Goal: Transaction & Acquisition: Purchase product/service

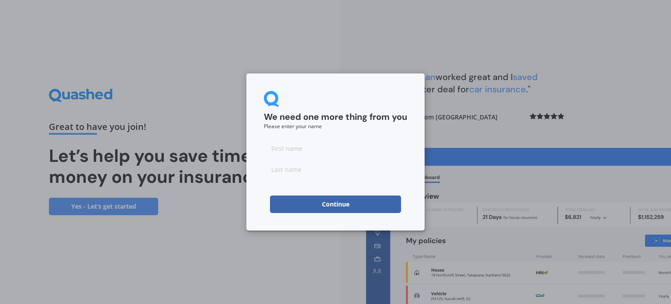
click at [296, 146] on input at bounding box center [335, 147] width 143 height 17
type input "[PERSON_NAME]"
click at [299, 172] on input at bounding box center [335, 168] width 143 height 17
type input "Lemon"
click at [464, 135] on div "We need one more thing from you Please enter your name [PERSON_NAME] Continue" at bounding box center [335, 152] width 671 height 304
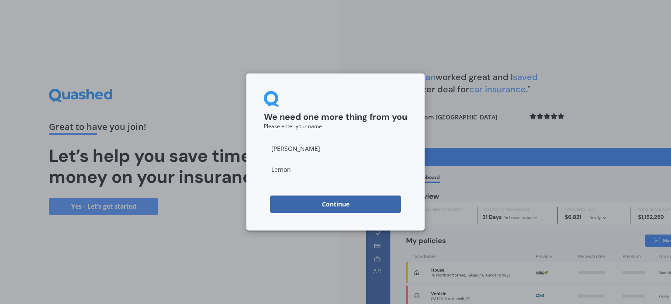
click at [328, 204] on button "Continue" at bounding box center [335, 203] width 131 height 17
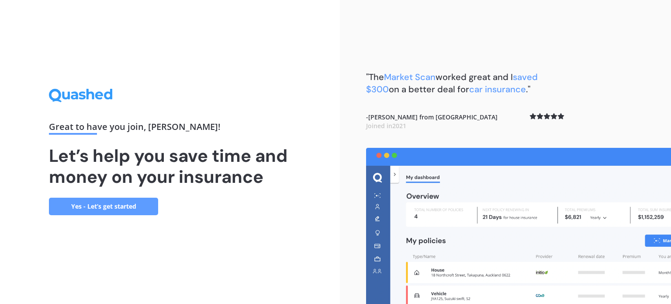
click at [141, 208] on link "Yes - Let’s get started" at bounding box center [103, 206] width 109 height 17
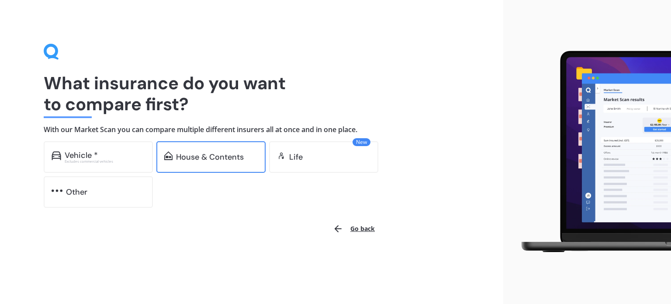
click at [218, 164] on div "House & Contents" at bounding box center [210, 156] width 109 height 31
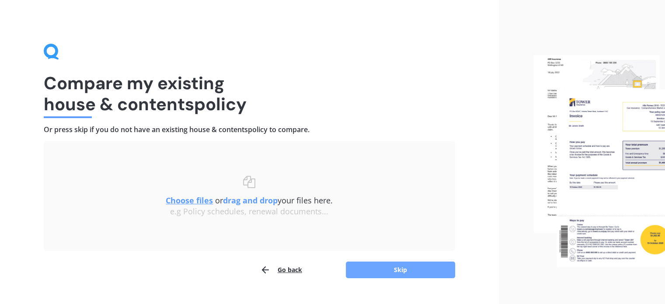
click at [408, 272] on button "Skip" at bounding box center [400, 269] width 109 height 17
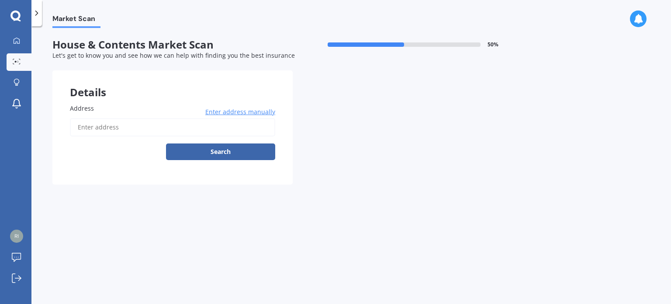
click at [109, 128] on input "Address" at bounding box center [172, 127] width 205 height 18
type input "[STREET_ADDRESS]"
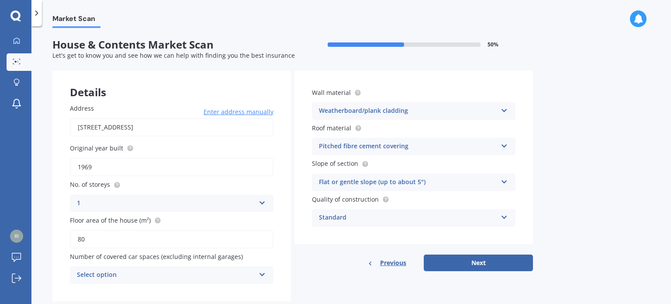
click at [504, 147] on icon at bounding box center [504, 144] width 7 height 6
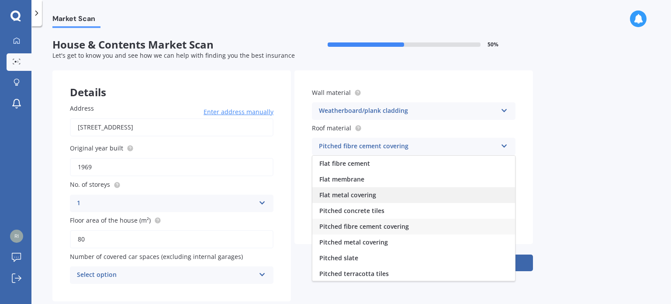
scroll to position [32, 0]
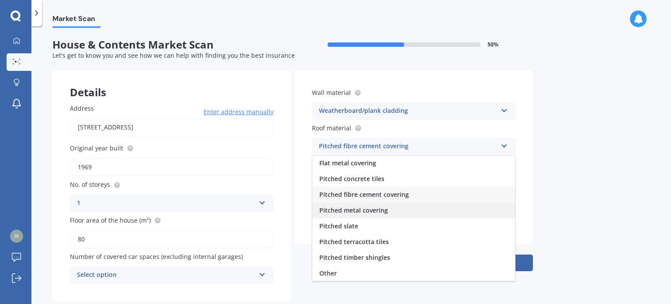
click at [379, 211] on span "Pitched metal covering" at bounding box center [353, 210] width 69 height 8
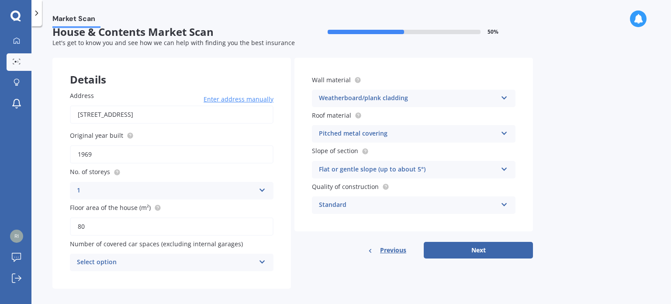
scroll to position [19, 0]
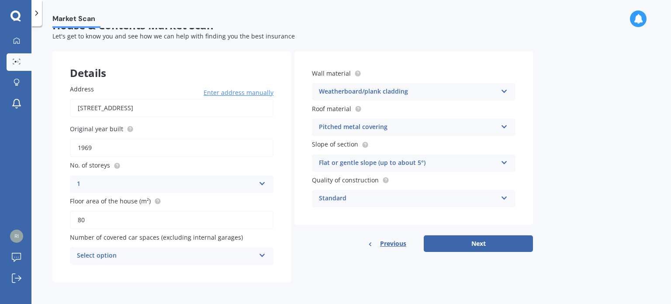
click at [93, 146] on input "1969" at bounding box center [172, 148] width 204 height 18
type input "1948"
click at [171, 254] on div "Select option" at bounding box center [166, 255] width 178 height 10
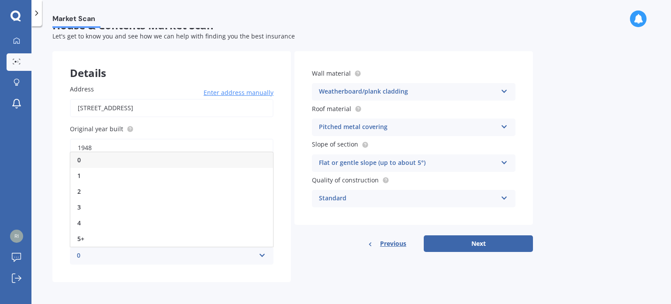
click at [90, 159] on div "0" at bounding box center [171, 160] width 203 height 16
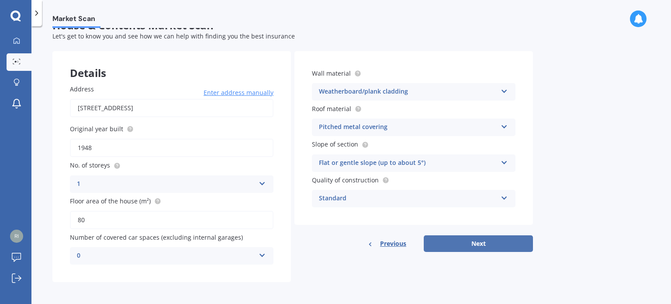
click at [489, 246] on button "Next" at bounding box center [478, 243] width 109 height 17
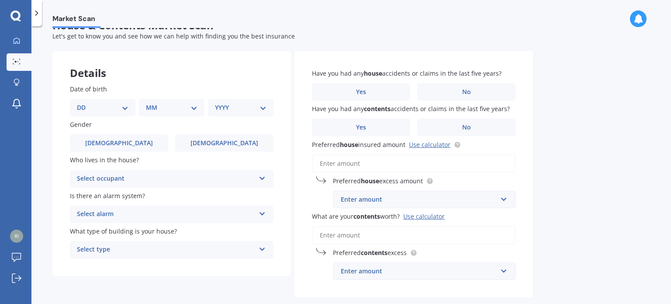
scroll to position [0, 0]
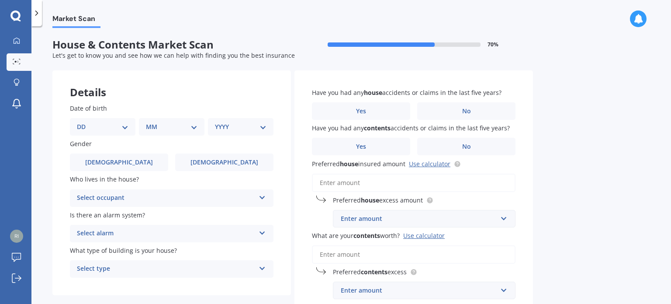
click at [123, 128] on select "DD 01 02 03 04 05 06 07 08 09 10 11 12 13 14 15 16 17 18 19 20 21 22 23 24 25 2…" at bounding box center [103, 127] width 52 height 10
select select "02"
click at [84, 122] on select "DD 01 02 03 04 05 06 07 08 09 10 11 12 13 14 15 16 17 18 19 20 21 22 23 24 25 2…" at bounding box center [103, 127] width 52 height 10
click at [171, 125] on select "MM 01 02 03 04 05 06 07 08 09 10 11 12" at bounding box center [173, 127] width 48 height 10
select select "02"
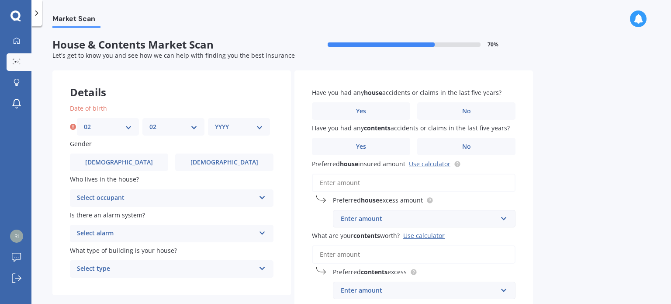
click at [149, 122] on select "MM 01 02 03 04 05 06 07 08 09 10 11 12" at bounding box center [173, 127] width 48 height 10
click at [226, 132] on div "YYYY 2009 2008 2007 2006 2005 2004 2003 2002 2001 2000 1999 1998 1997 1996 1995…" at bounding box center [239, 126] width 62 height 17
click at [243, 125] on select "YYYY 2009 2008 2007 2006 2005 2004 2003 2002 2001 2000 1999 1998 1997 1996 1995…" at bounding box center [239, 127] width 48 height 10
select select "1973"
click at [215, 122] on select "YYYY 2009 2008 2007 2006 2005 2004 2003 2002 2001 2000 1999 1998 1997 1996 1995…" at bounding box center [239, 127] width 48 height 10
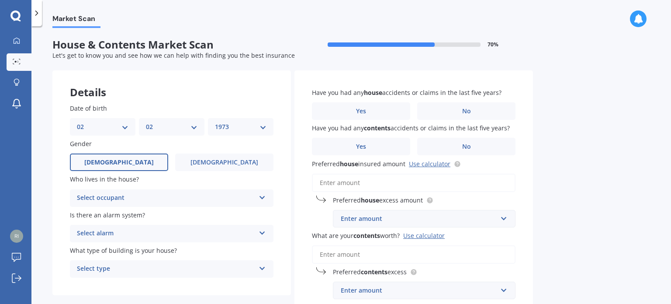
click at [139, 167] on label "[DEMOGRAPHIC_DATA]" at bounding box center [119, 161] width 98 height 17
click at [0, 0] on input "[DEMOGRAPHIC_DATA]" at bounding box center [0, 0] width 0 height 0
click at [140, 201] on div "Select occupant" at bounding box center [166, 198] width 178 height 10
click at [86, 213] on span "Owner" at bounding box center [87, 215] width 20 height 8
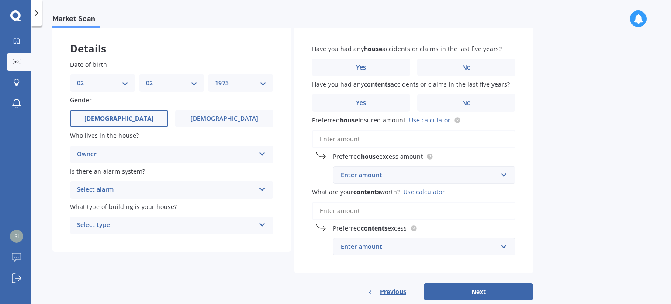
click at [119, 188] on div "Select alarm" at bounding box center [166, 189] width 178 height 10
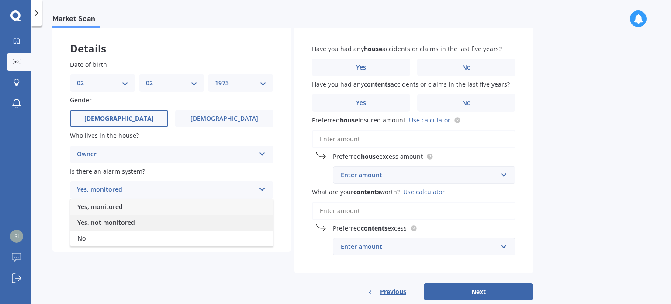
click at [123, 225] on span "Yes, not monitored" at bounding box center [106, 222] width 58 height 8
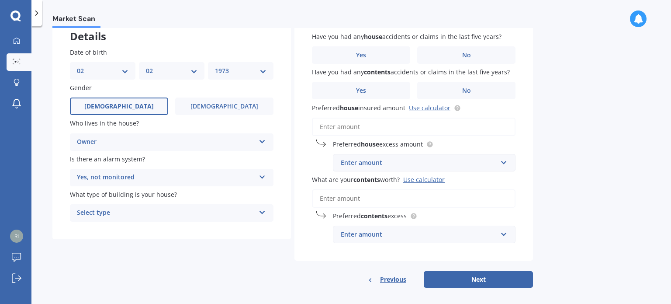
scroll to position [62, 0]
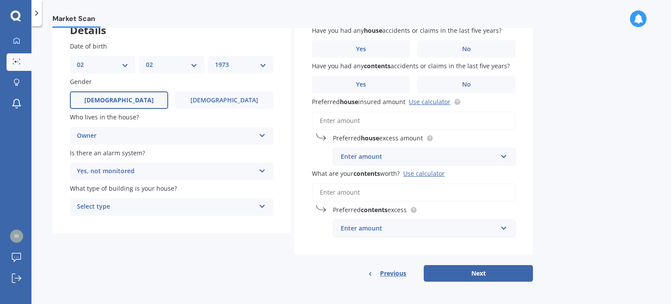
click at [141, 209] on div "Select type" at bounding box center [166, 206] width 178 height 10
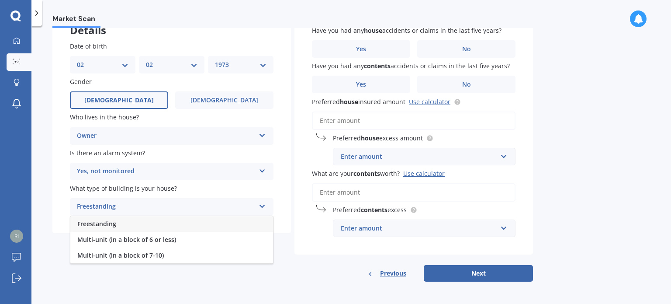
click at [104, 224] on span "Freestanding" at bounding box center [96, 223] width 39 height 8
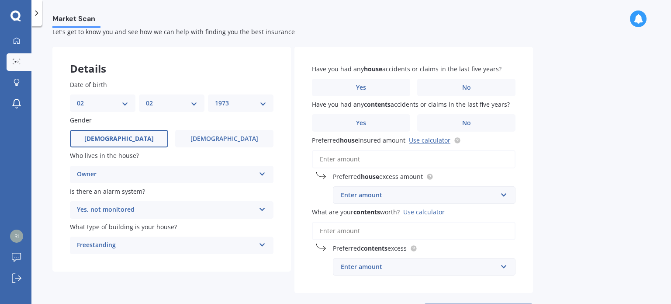
scroll to position [0, 0]
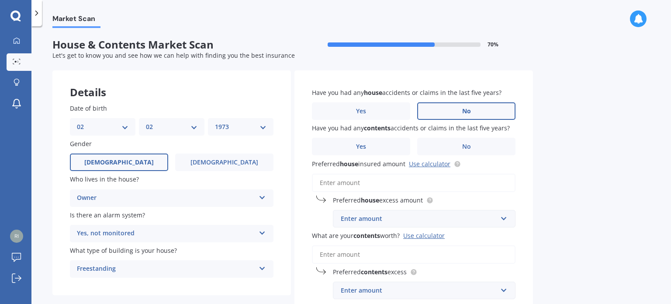
click at [447, 115] on label "No" at bounding box center [466, 110] width 98 height 17
click at [0, 0] on input "No" at bounding box center [0, 0] width 0 height 0
click at [478, 147] on label "No" at bounding box center [466, 146] width 98 height 17
click at [0, 0] on input "No" at bounding box center [0, 0] width 0 height 0
click at [375, 186] on input "Preferred house insured amount Use calculator" at bounding box center [414, 182] width 204 height 18
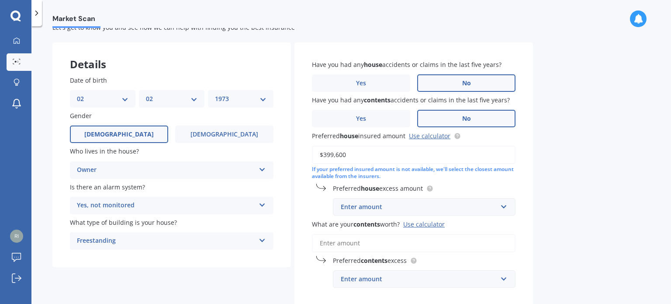
scroll to position [44, 0]
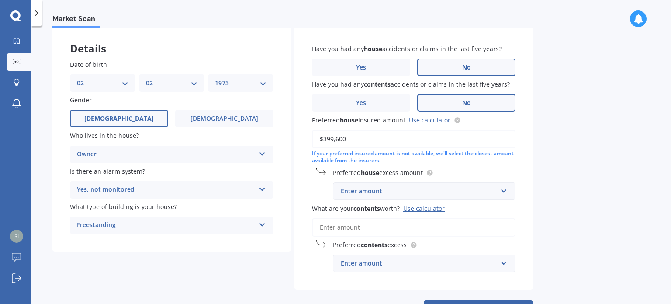
type input "$399,600"
click at [434, 195] on div "Enter amount" at bounding box center [419, 191] width 156 height 10
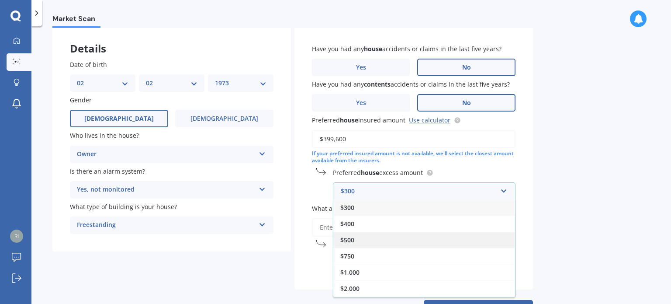
click at [368, 239] on div "$500" at bounding box center [424, 240] width 182 height 16
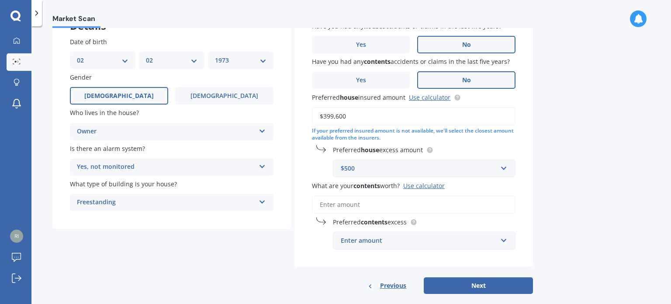
scroll to position [79, 0]
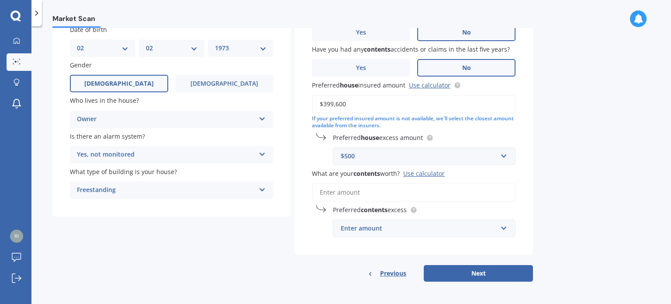
click at [352, 194] on input "What are your contents worth? Use calculator" at bounding box center [414, 192] width 204 height 18
type input "$1"
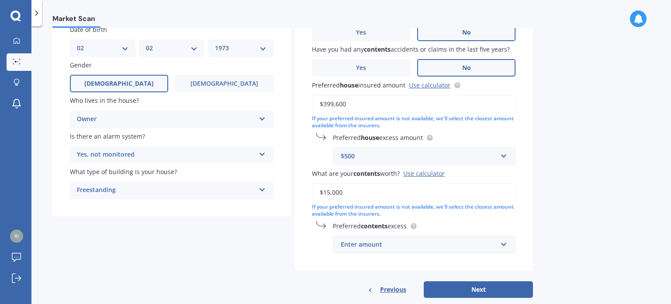
type input "$15,000"
click at [407, 246] on div "Enter amount" at bounding box center [419, 244] width 156 height 10
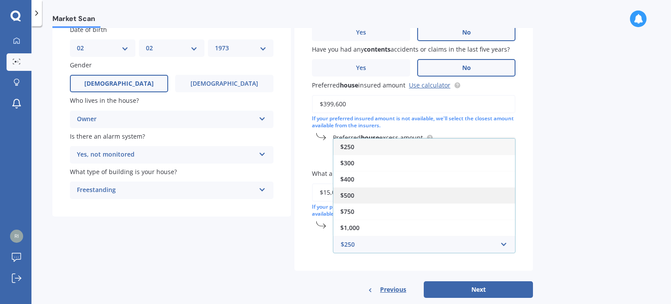
click at [363, 191] on div "$500" at bounding box center [424, 195] width 182 height 16
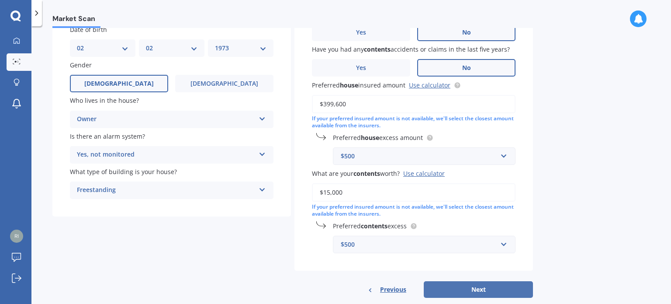
click at [486, 291] on button "Next" at bounding box center [478, 289] width 109 height 17
select select "02"
select select "1973"
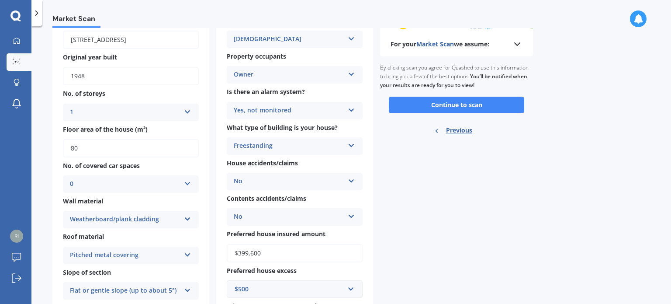
scroll to position [0, 0]
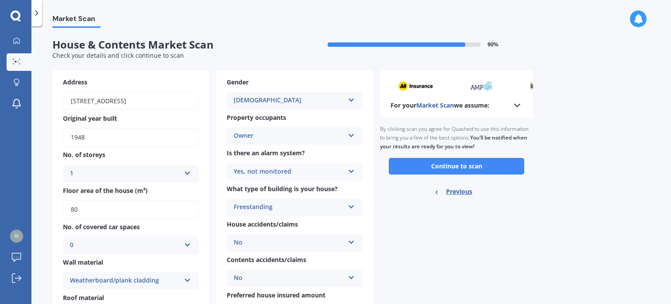
click at [475, 166] on button "Continue to scan" at bounding box center [456, 166] width 135 height 17
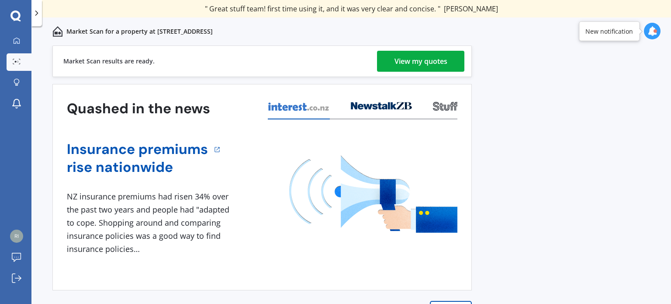
click at [433, 62] on div "View my quotes" at bounding box center [421, 61] width 53 height 21
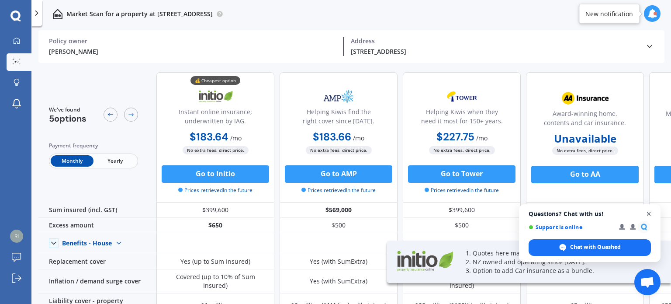
click at [650, 214] on span "Open chat" at bounding box center [649, 213] width 11 height 11
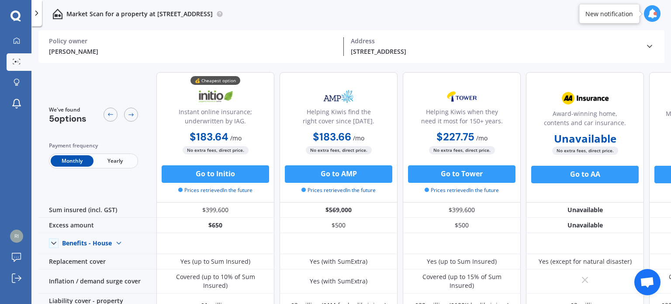
click at [112, 164] on span "Yearly" at bounding box center [115, 160] width 43 height 11
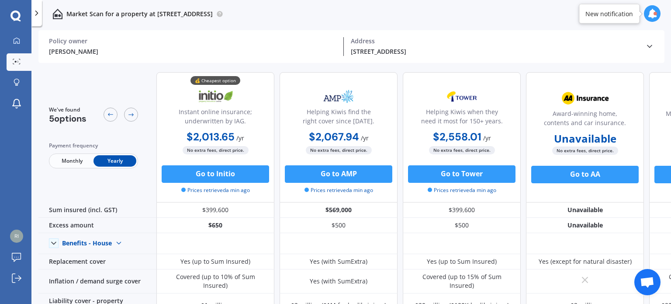
click at [68, 161] on span "Monthly" at bounding box center [72, 160] width 43 height 11
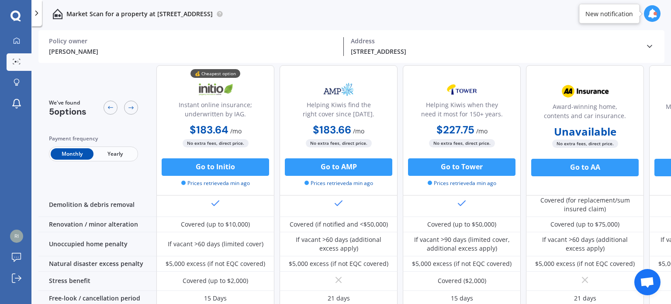
scroll to position [433, 0]
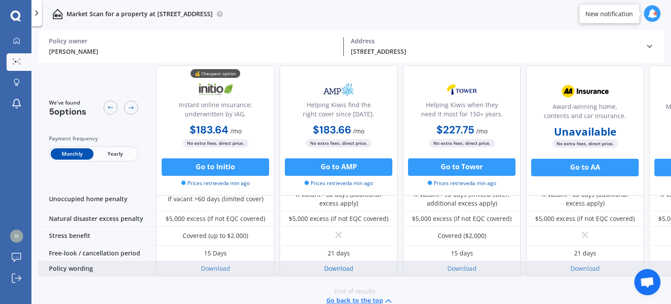
click at [341, 264] on link "Download" at bounding box center [338, 268] width 29 height 8
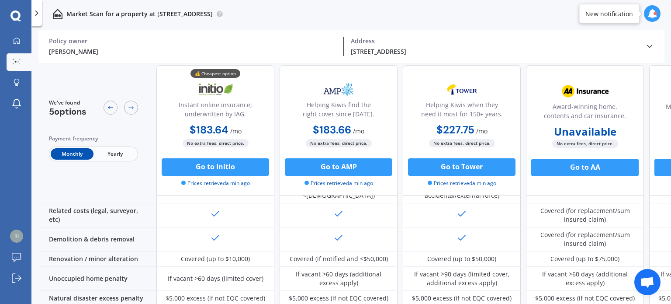
scroll to position [214, 0]
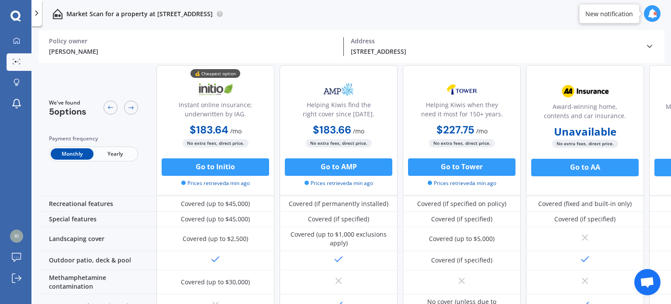
click at [35, 13] on icon at bounding box center [36, 13] width 9 height 9
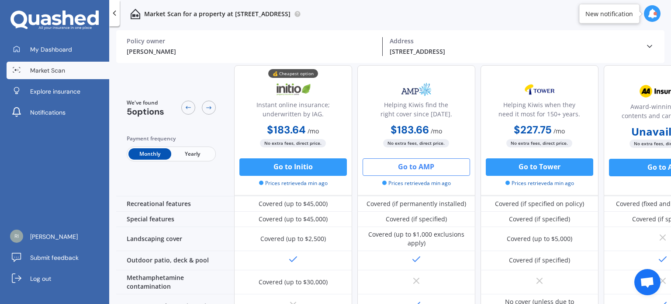
click at [437, 166] on button "Go to AMP" at bounding box center [417, 166] width 108 height 17
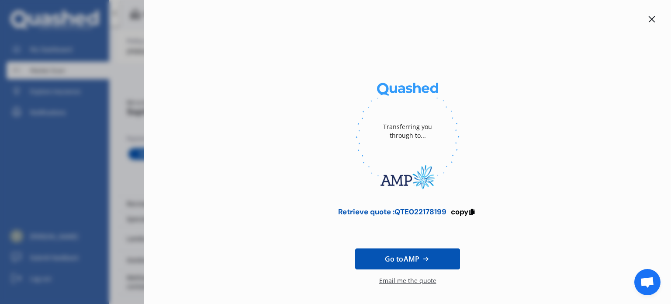
click at [465, 212] on span "copy" at bounding box center [459, 212] width 17 height 10
